Goal: Use online tool/utility: Utilize a website feature to perform a specific function

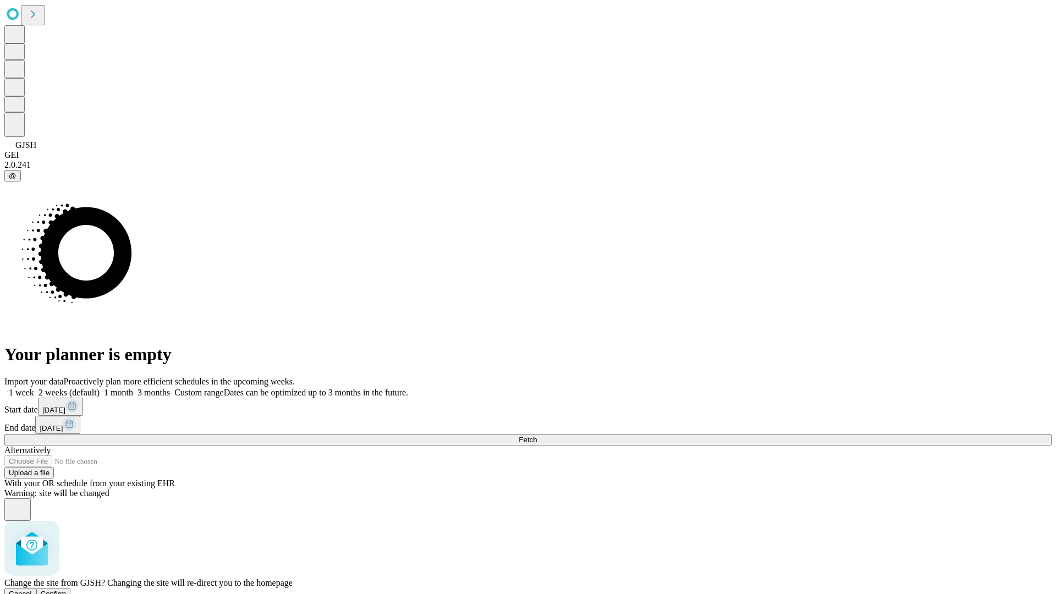
click at [67, 590] on span "Confirm" at bounding box center [54, 594] width 26 height 8
click at [100, 388] on label "2 weeks (default)" at bounding box center [66, 392] width 65 height 9
click at [537, 436] on span "Fetch" at bounding box center [528, 440] width 18 height 8
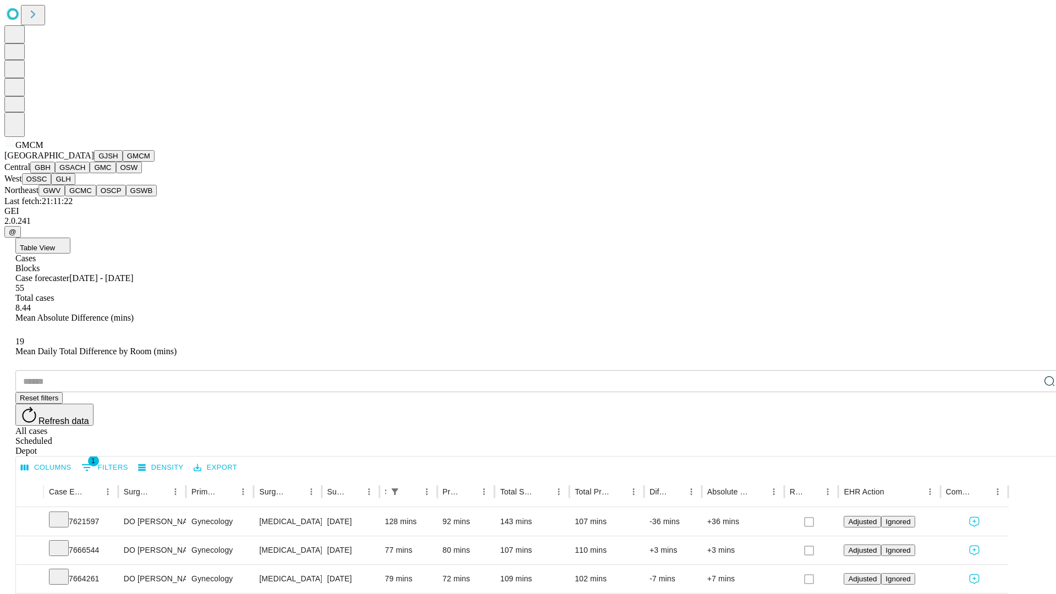
click at [55, 173] on button "GBH" at bounding box center [42, 168] width 25 height 12
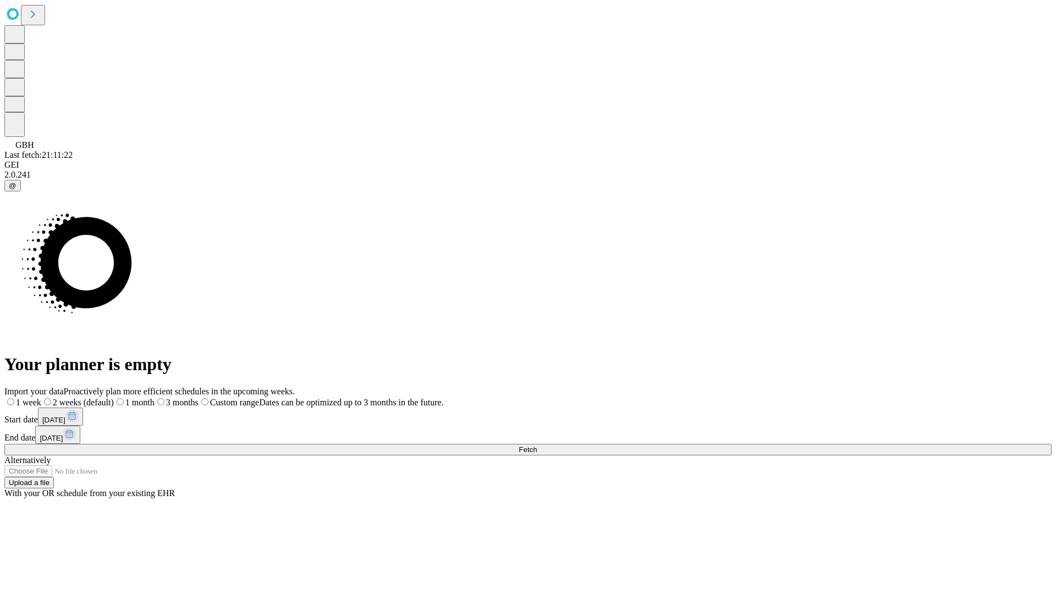
click at [537, 445] on span "Fetch" at bounding box center [528, 449] width 18 height 8
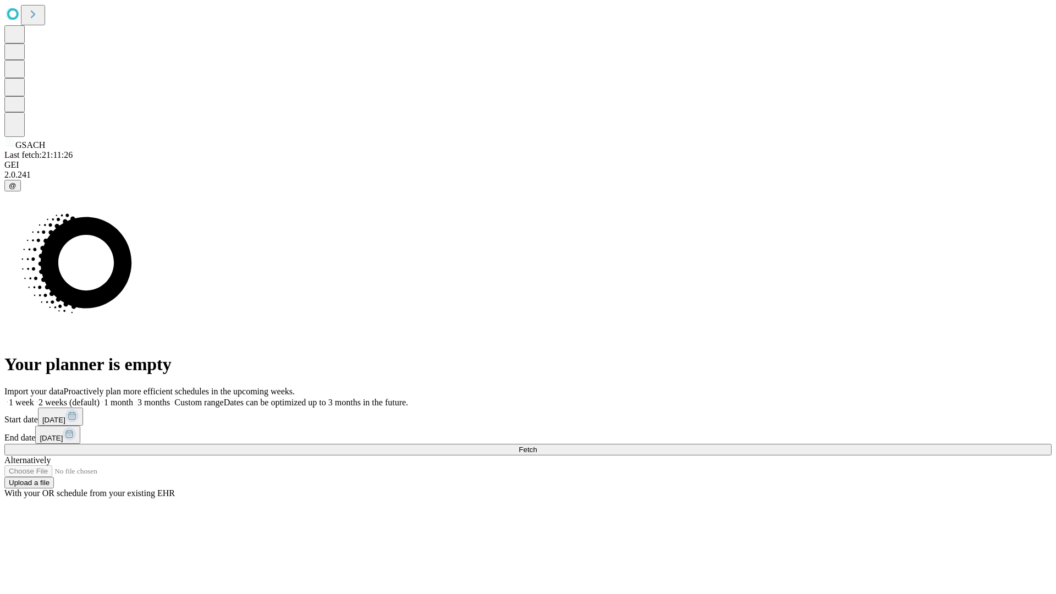
click at [100, 398] on label "2 weeks (default)" at bounding box center [66, 402] width 65 height 9
click at [537, 445] on span "Fetch" at bounding box center [528, 449] width 18 height 8
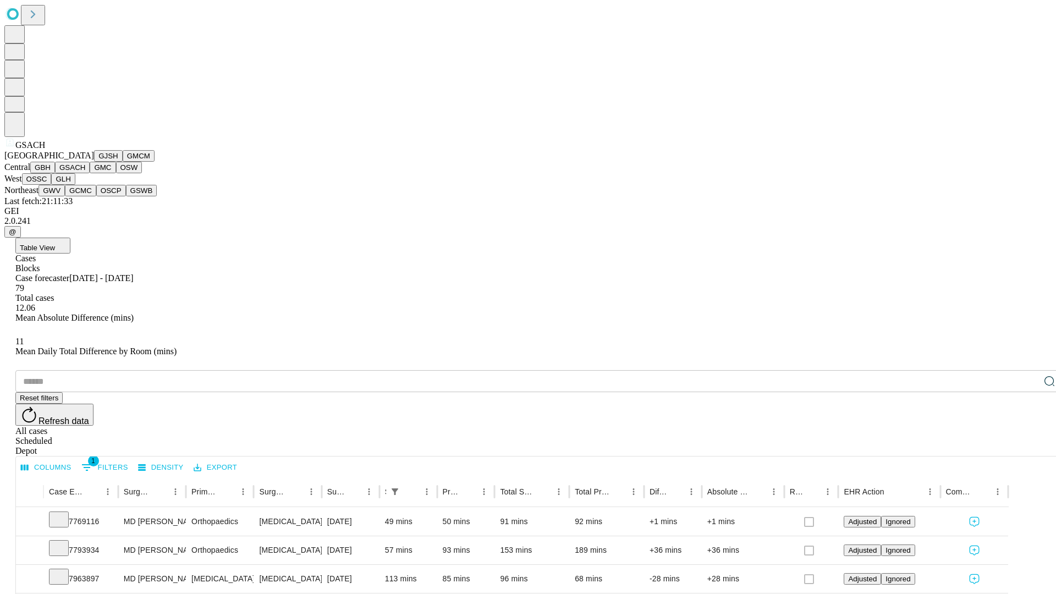
click at [90, 173] on button "GMC" at bounding box center [103, 168] width 26 height 12
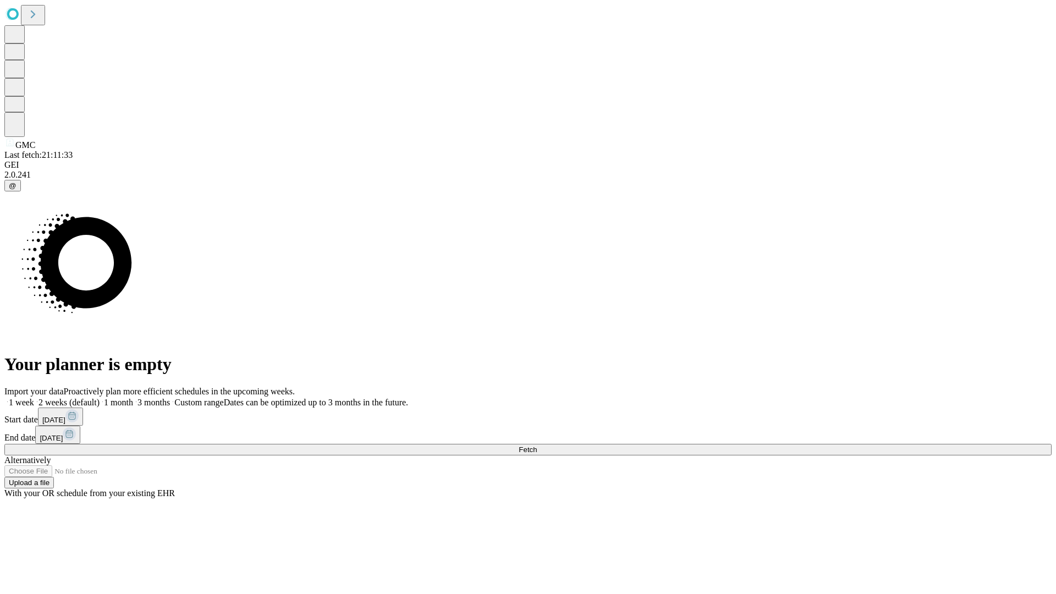
click at [100, 398] on label "2 weeks (default)" at bounding box center [66, 402] width 65 height 9
click at [537, 445] on span "Fetch" at bounding box center [528, 449] width 18 height 8
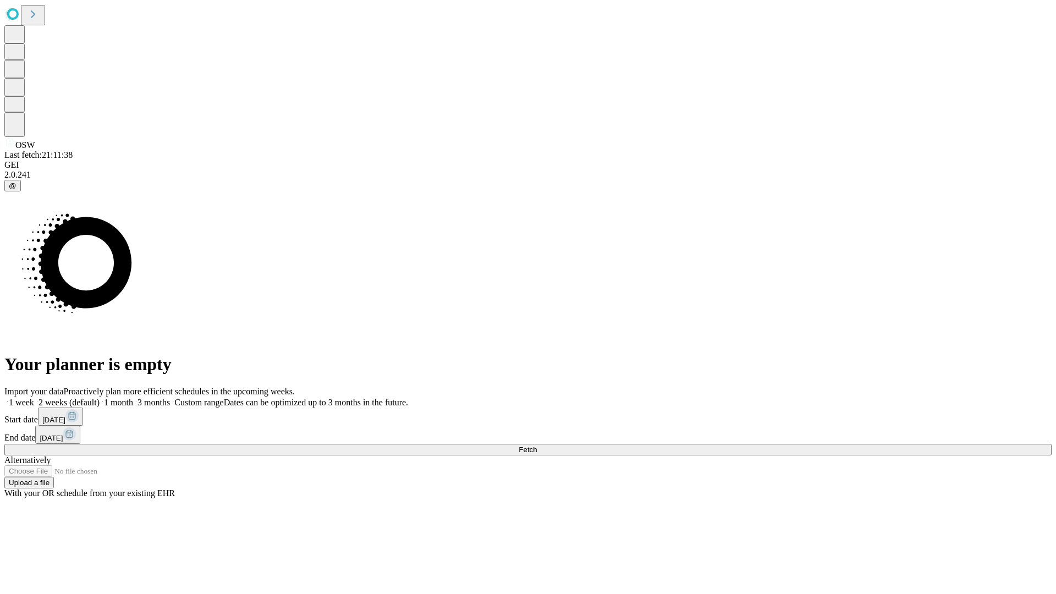
click at [100, 398] on label "2 weeks (default)" at bounding box center [66, 402] width 65 height 9
click at [537, 445] on span "Fetch" at bounding box center [528, 449] width 18 height 8
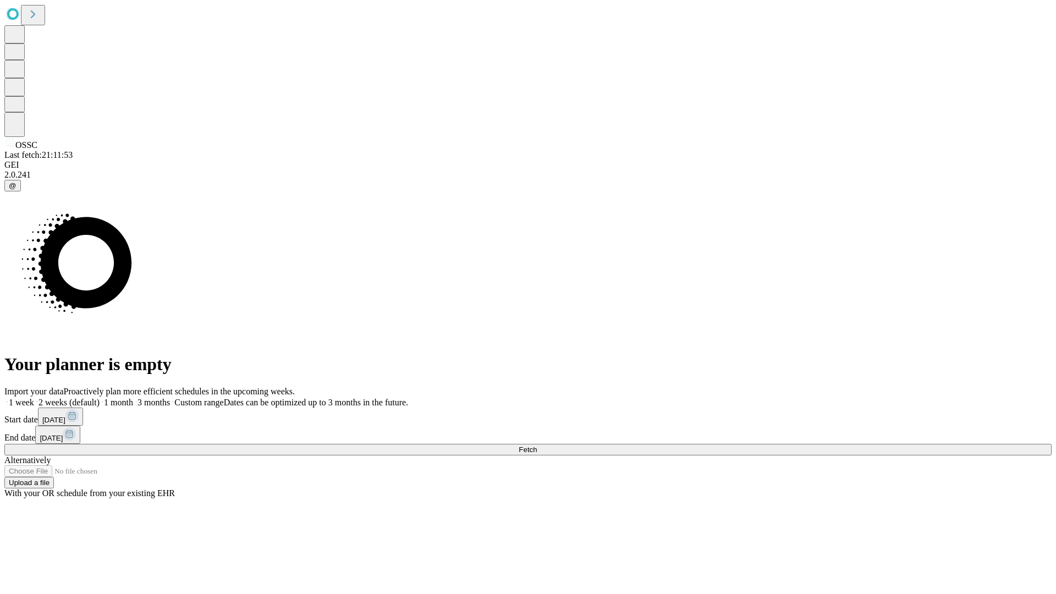
click at [100, 398] on label "2 weeks (default)" at bounding box center [66, 402] width 65 height 9
click at [537, 445] on span "Fetch" at bounding box center [528, 449] width 18 height 8
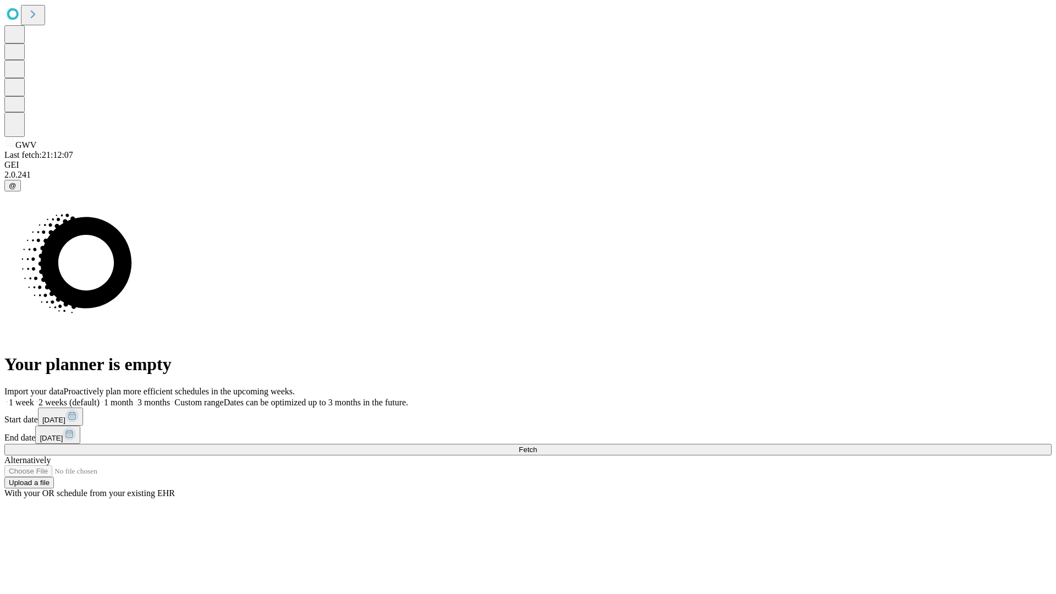
click at [537, 445] on span "Fetch" at bounding box center [528, 449] width 18 height 8
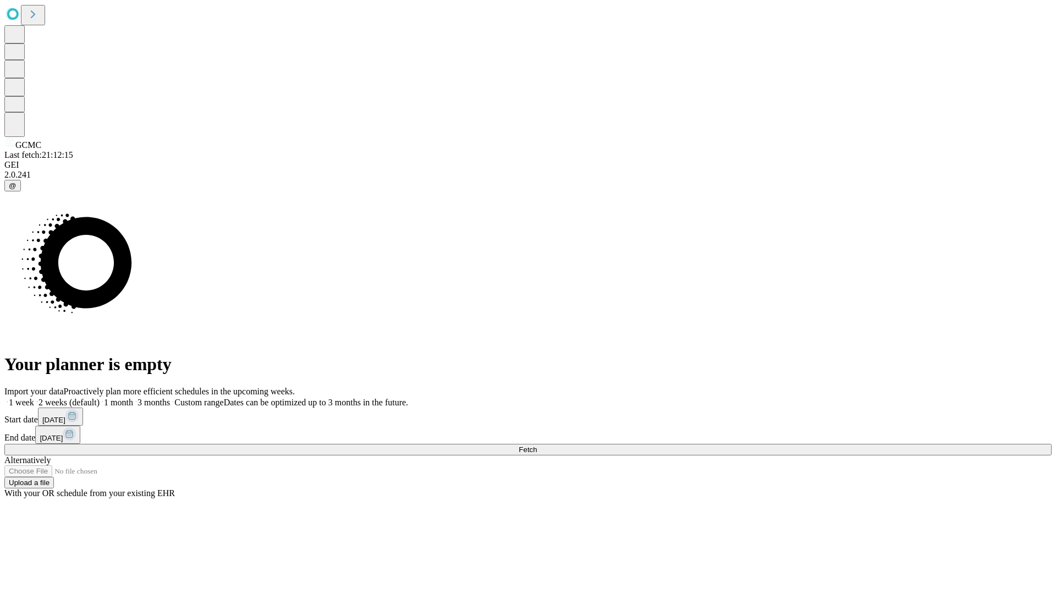
click at [100, 398] on label "2 weeks (default)" at bounding box center [66, 402] width 65 height 9
click at [537, 445] on span "Fetch" at bounding box center [528, 449] width 18 height 8
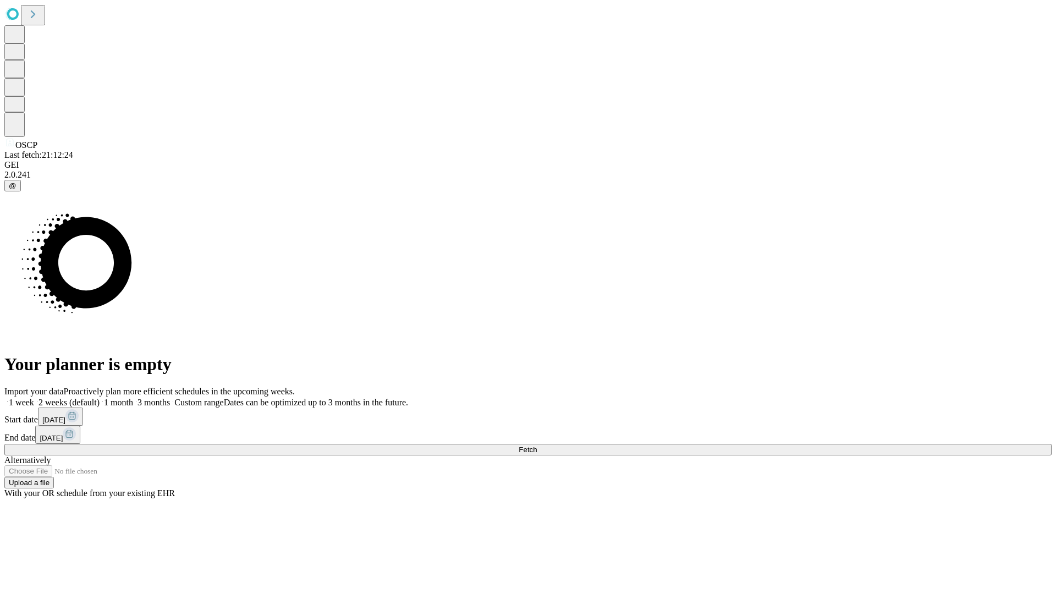
click at [100, 398] on label "2 weeks (default)" at bounding box center [66, 402] width 65 height 9
click at [537, 445] on span "Fetch" at bounding box center [528, 449] width 18 height 8
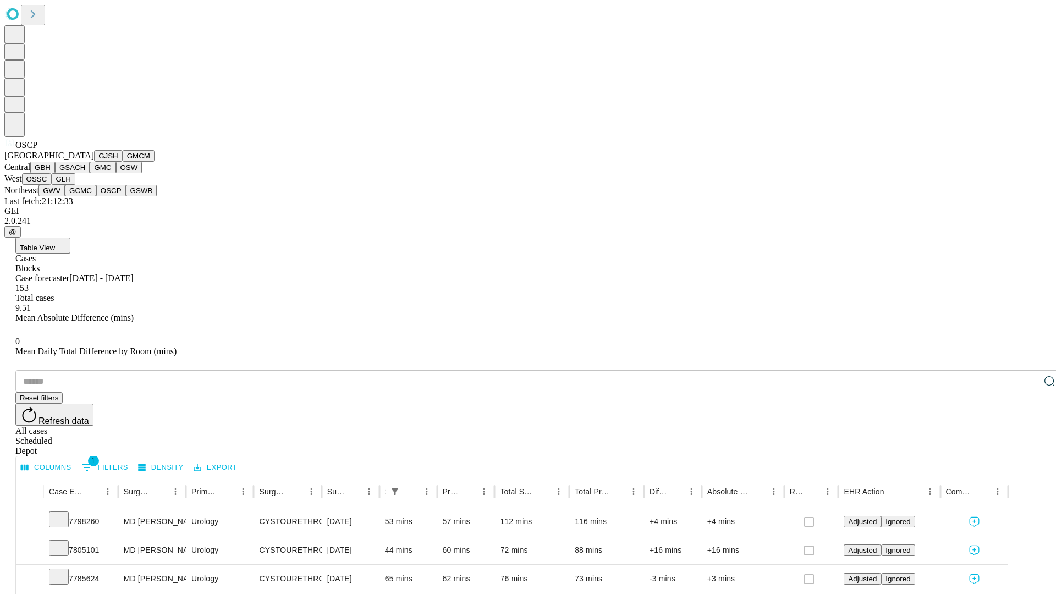
click at [126, 196] on button "GSWB" at bounding box center [141, 191] width 31 height 12
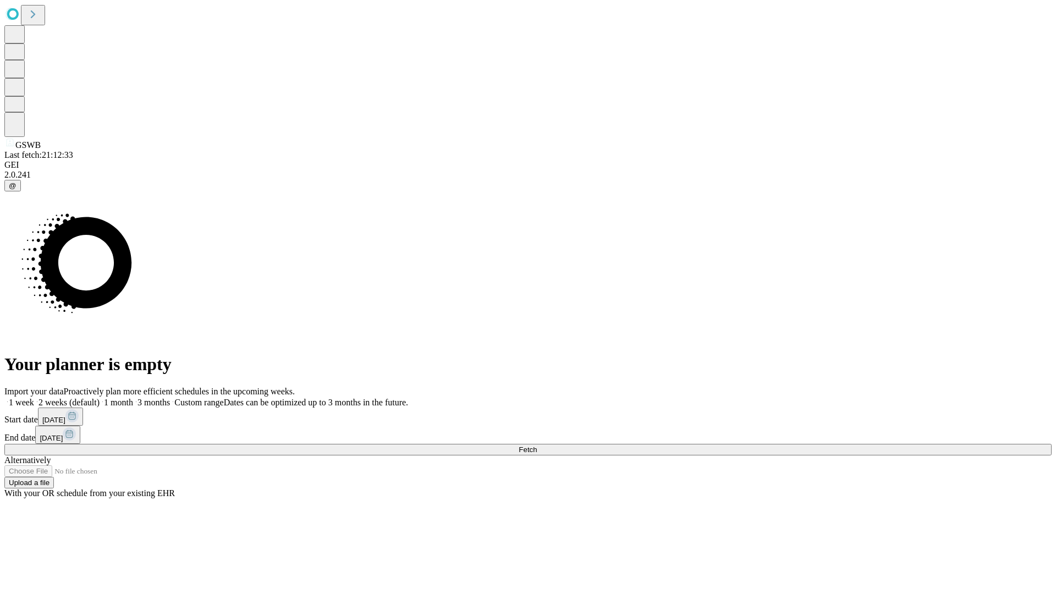
click at [537, 445] on span "Fetch" at bounding box center [528, 449] width 18 height 8
